Goal: Information Seeking & Learning: Learn about a topic

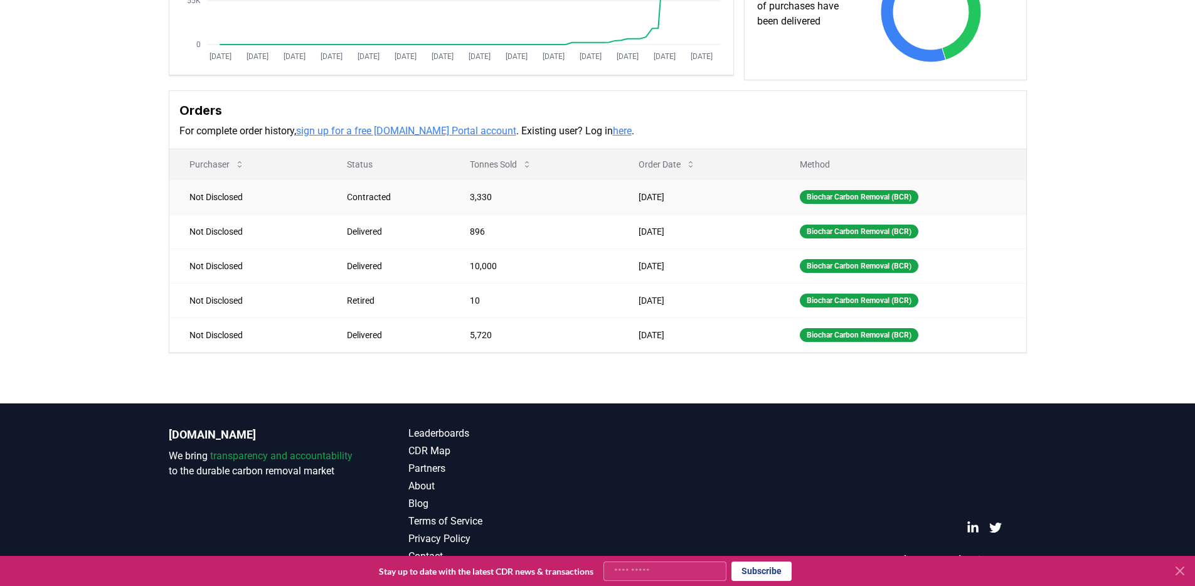
scroll to position [288, 0]
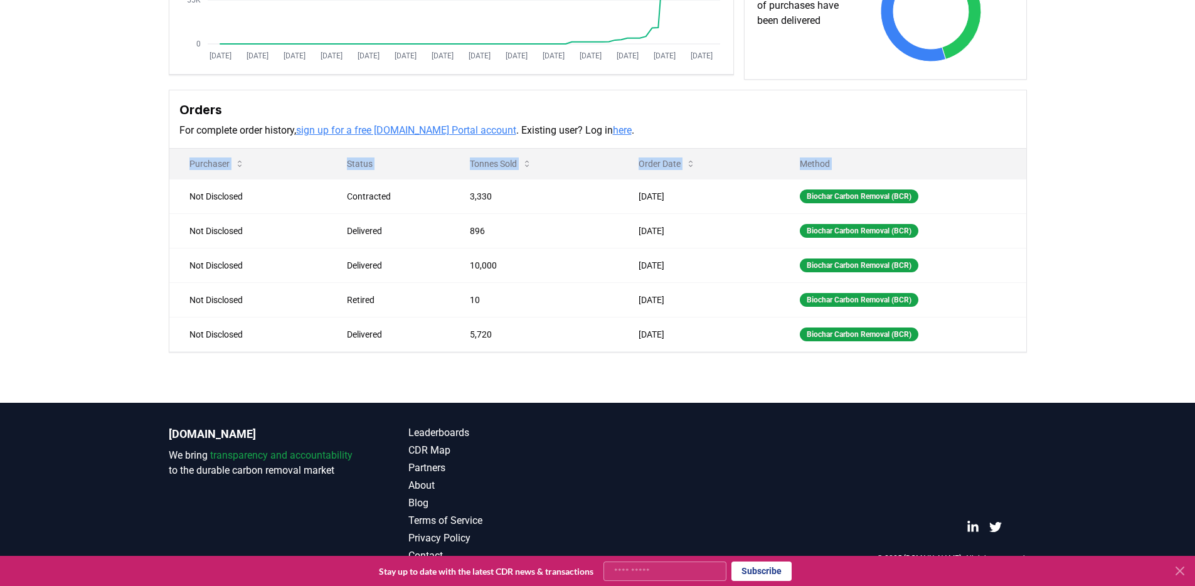
drag, startPoint x: 226, startPoint y: 217, endPoint x: 1070, endPoint y: 338, distance: 852.7
click at [1070, 338] on div "Supplier Metrics Total Sales Tonnes Sold Tonnes Delivered [DATE] [DATE] [DATE] …" at bounding box center [597, 105] width 1195 height 596
click at [1080, 341] on div "Supplier Metrics Total Sales Tonnes Sold Tonnes Delivered [DATE] [DATE] [DATE] …" at bounding box center [597, 105] width 1195 height 596
drag, startPoint x: 1083, startPoint y: 341, endPoint x: 144, endPoint y: 149, distance: 958.1
click at [144, 149] on div "Supplier Metrics Total Sales Tonnes Sold Tonnes Delivered [DATE] [DATE] [DATE] …" at bounding box center [597, 105] width 1195 height 596
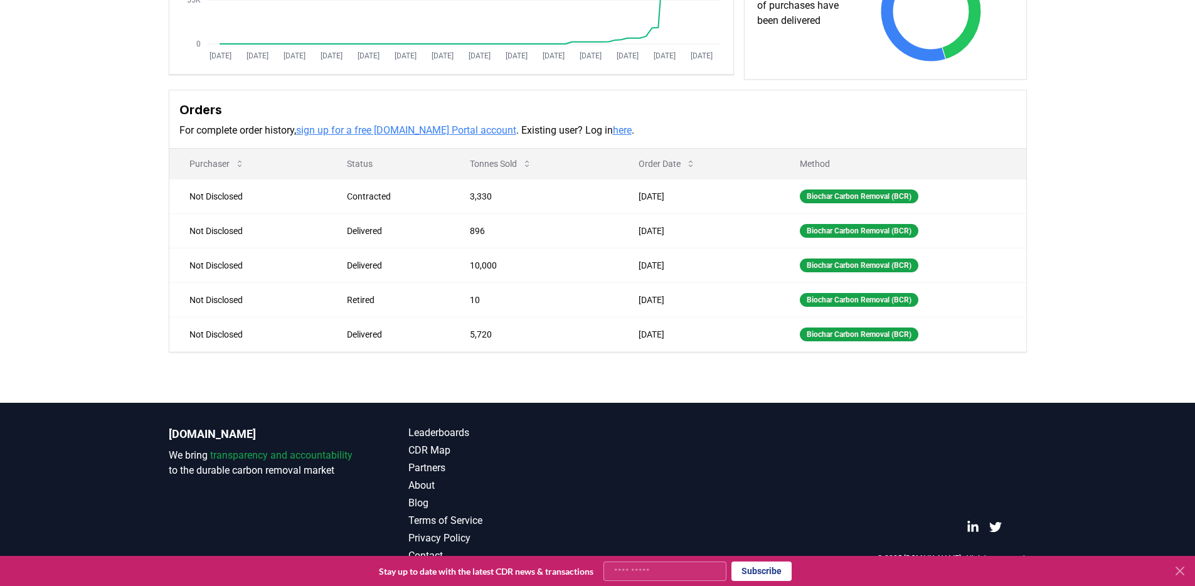
click at [144, 149] on div "Supplier Metrics Total Sales Tonnes Sold Tonnes Delivered [DATE] [DATE] [DATE] …" at bounding box center [597, 105] width 1195 height 596
drag, startPoint x: 190, startPoint y: 169, endPoint x: 1204, endPoint y: 343, distance: 1029.6
click at [1195, 343] on html "CDR . fyi Leaderboards CDR Map Pricing Survey Events Partners About Us Blog Con…" at bounding box center [597, 149] width 1195 height 874
click at [1137, 350] on div "Supplier Metrics Total Sales Tonnes Sold Tonnes Delivered [DATE] [DATE] [DATE] …" at bounding box center [597, 105] width 1195 height 596
drag, startPoint x: 1135, startPoint y: 350, endPoint x: 107, endPoint y: 151, distance: 1047.1
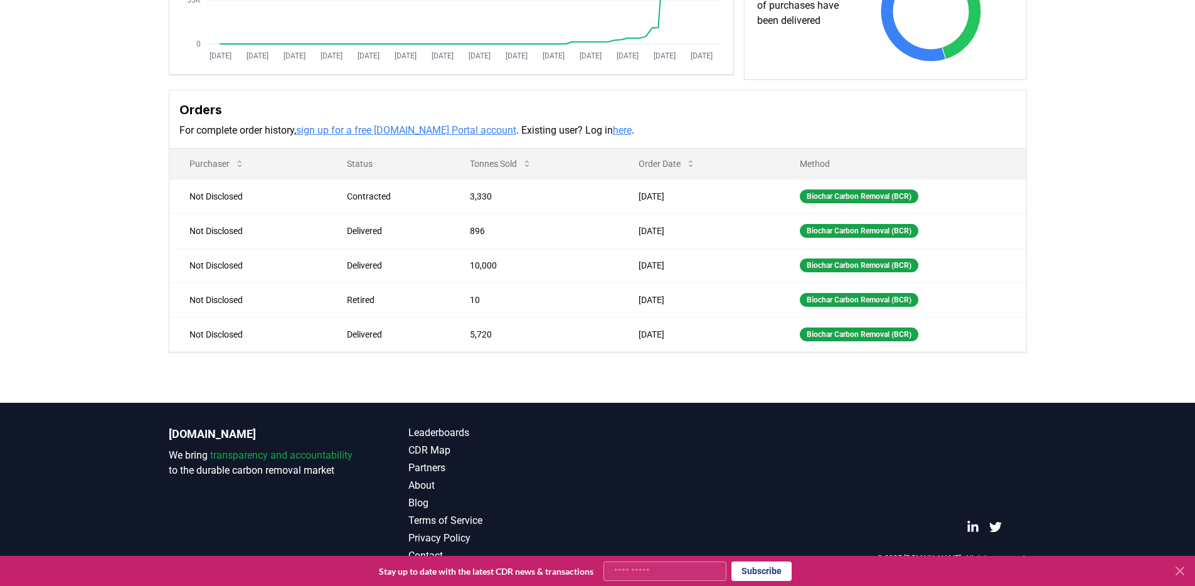
click at [107, 151] on div "Supplier Metrics Total Sales Tonnes Sold Tonnes Delivered [DATE] [DATE] [DATE] …" at bounding box center [597, 105] width 1195 height 596
drag, startPoint x: 330, startPoint y: 204, endPoint x: 897, endPoint y: 198, distance: 567.3
click at [601, 206] on div "Supplier Metrics Total Sales Tonnes Sold Tonnes Delivered [DATE] [DATE] [DATE] …" at bounding box center [597, 105] width 1195 height 596
